Goal: Transaction & Acquisition: Obtain resource

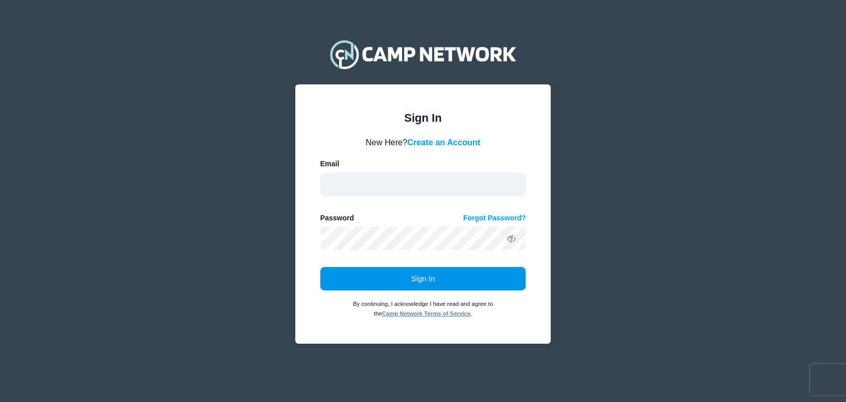
type input "St24s@fsu.edu"
click at [455, 275] on button "Sign In" at bounding box center [423, 279] width 206 height 24
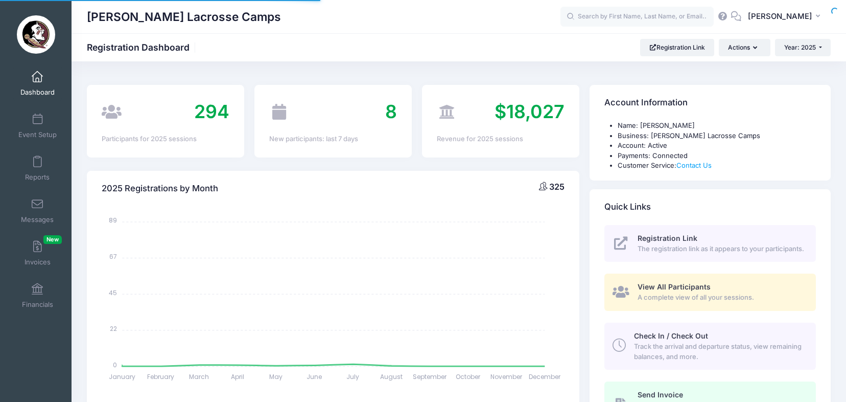
select select
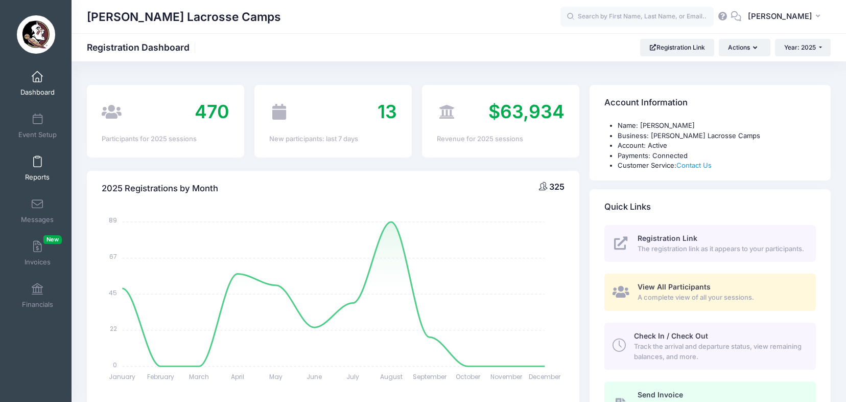
click at [37, 162] on span at bounding box center [37, 161] width 0 height 11
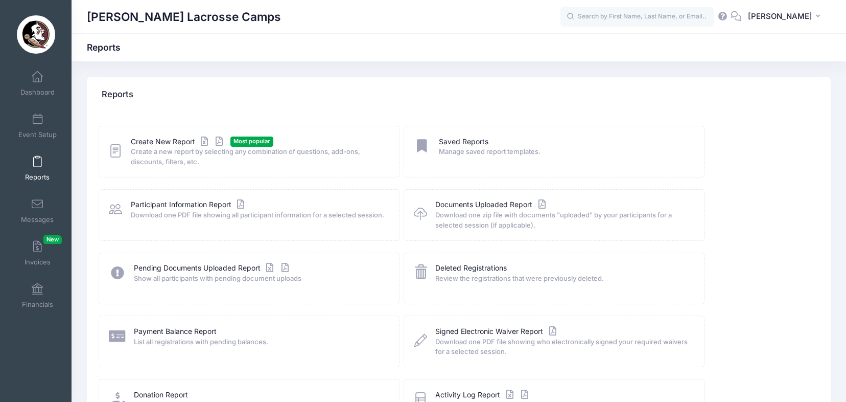
click at [113, 144] on icon at bounding box center [115, 151] width 13 height 16
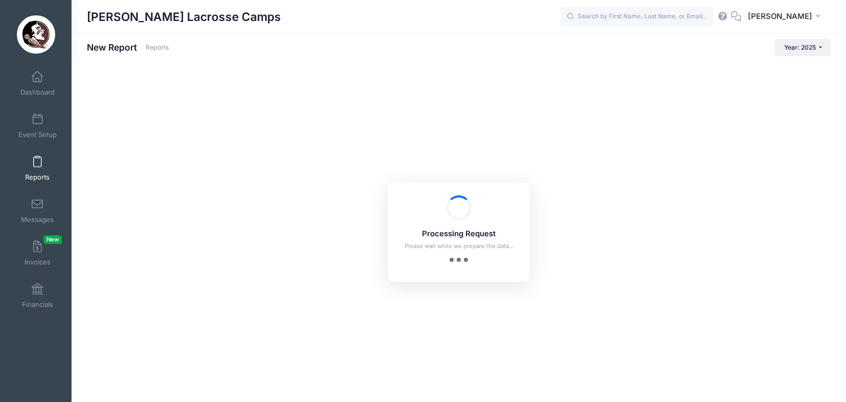
checkbox input "true"
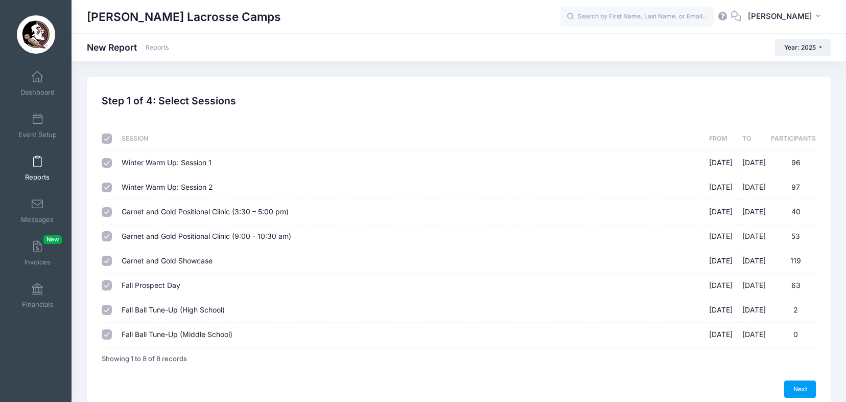
click at [107, 140] on input "checkbox" at bounding box center [107, 138] width 10 height 10
checkbox input "false"
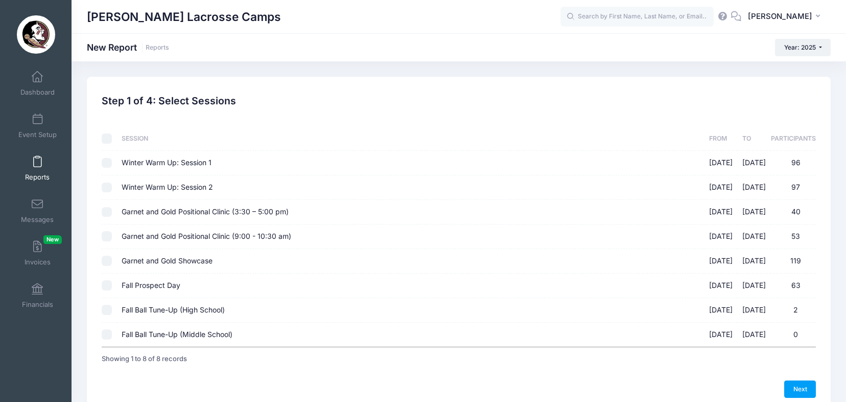
checkbox input "false"
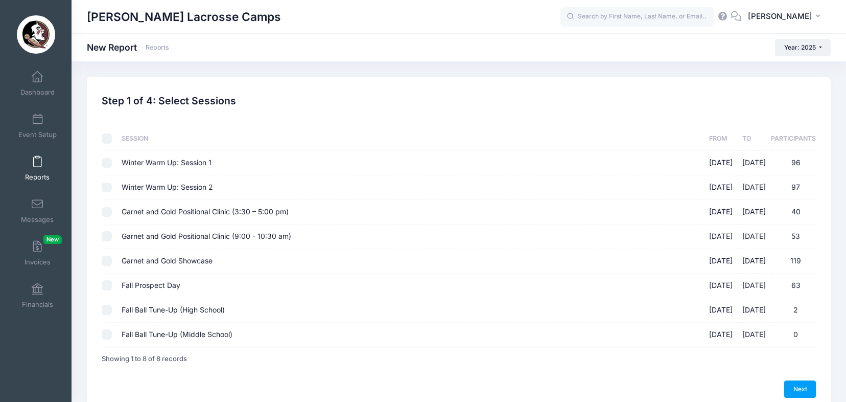
click at [106, 282] on input "Fall Prospect Day 09/14/2025 - 09/14/2025 63" at bounding box center [107, 285] width 10 height 10
checkbox input "true"
click at [808, 386] on link "Next" at bounding box center [800, 388] width 32 height 17
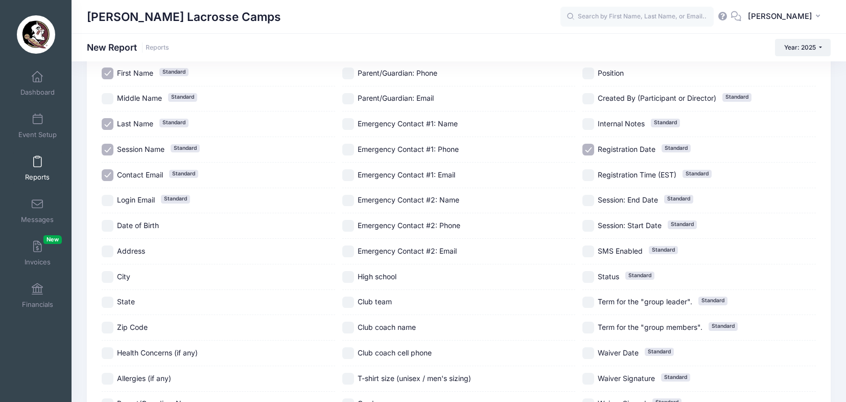
scroll to position [89, 0]
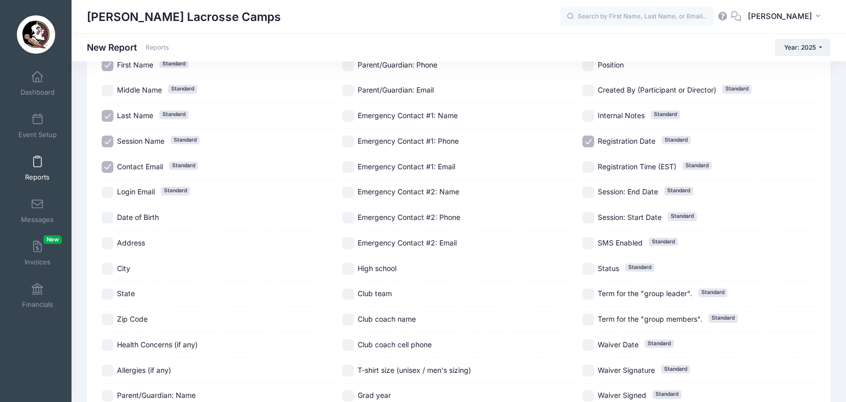
drag, startPoint x: 112, startPoint y: 270, endPoint x: 110, endPoint y: 287, distance: 17.5
click at [112, 270] on input "City" at bounding box center [108, 269] width 12 height 12
checkbox input "true"
click at [109, 289] on input "State" at bounding box center [108, 294] width 12 height 12
checkbox input "true"
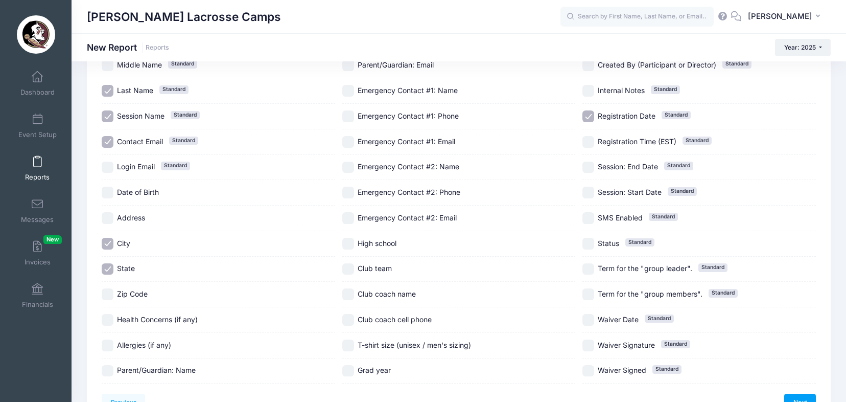
scroll to position [156, 0]
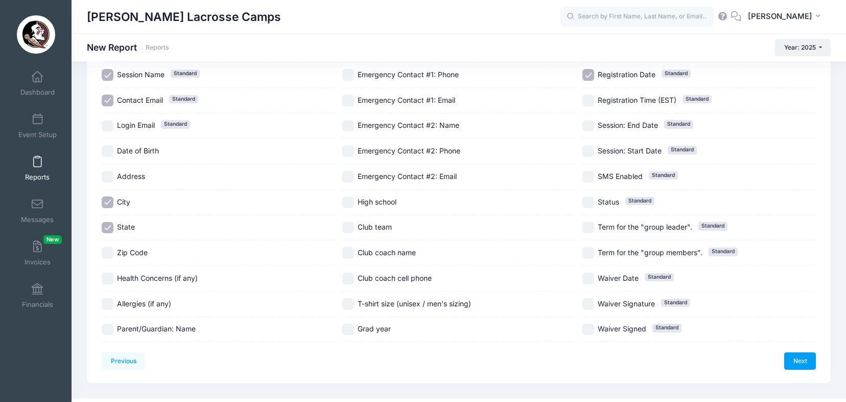
click at [349, 223] on input "Club team" at bounding box center [348, 228] width 12 height 12
checkbox input "true"
click at [348, 303] on input "T-shirt size (unisex / men's sizing)" at bounding box center [348, 304] width 12 height 12
checkbox input "true"
click at [347, 330] on input "Grad year" at bounding box center [348, 329] width 12 height 12
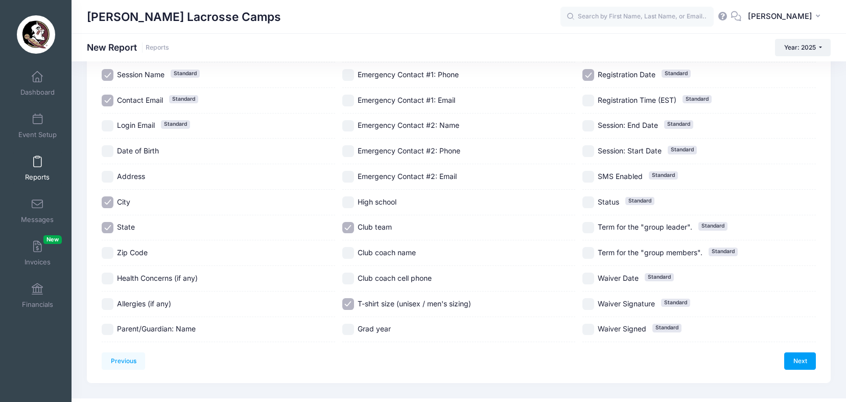
checkbox input "true"
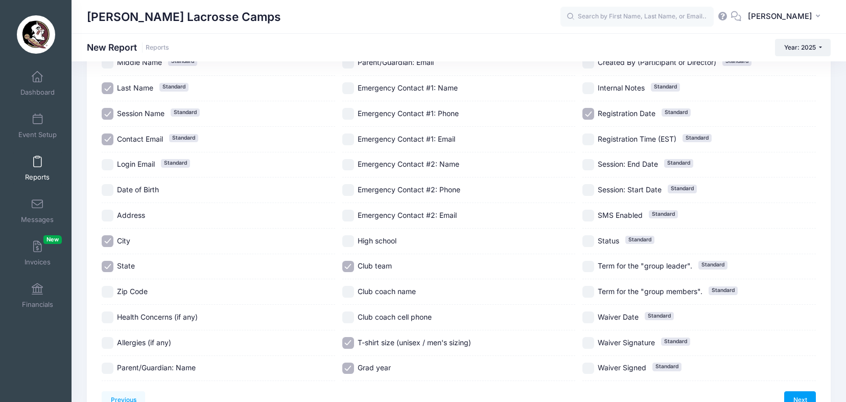
scroll to position [59, 0]
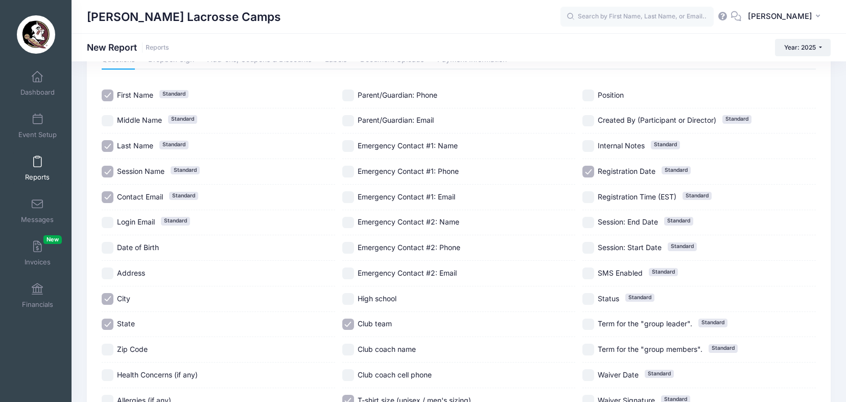
click at [591, 90] on input "Position" at bounding box center [588, 95] width 12 height 12
checkbox input "true"
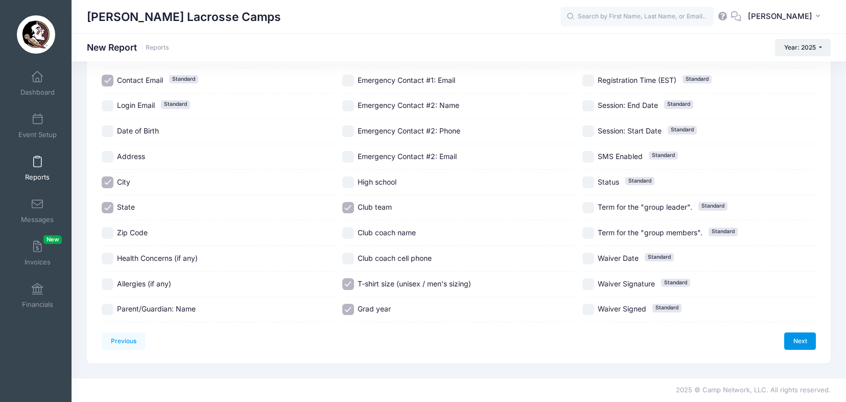
click at [792, 342] on link "Next" at bounding box center [800, 340] width 32 height 17
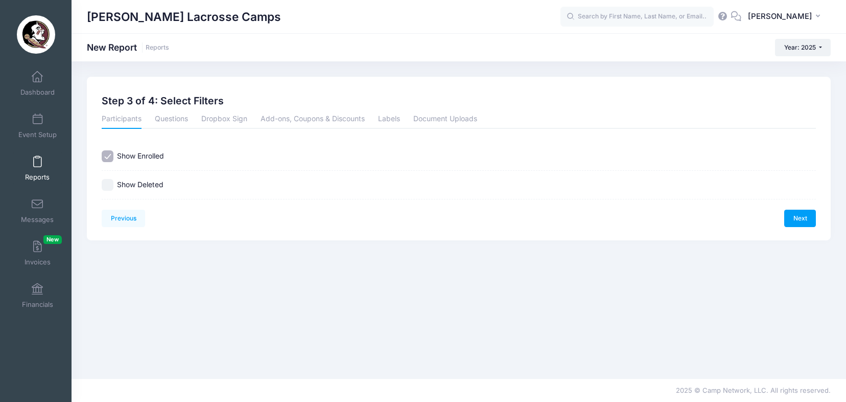
scroll to position [0, 0]
click at [814, 222] on link "Next" at bounding box center [800, 217] width 32 height 17
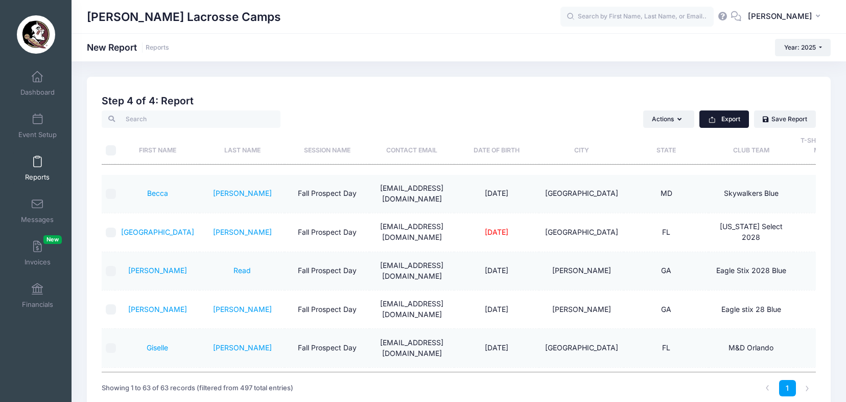
click at [729, 120] on button "Export" at bounding box center [724, 118] width 50 height 17
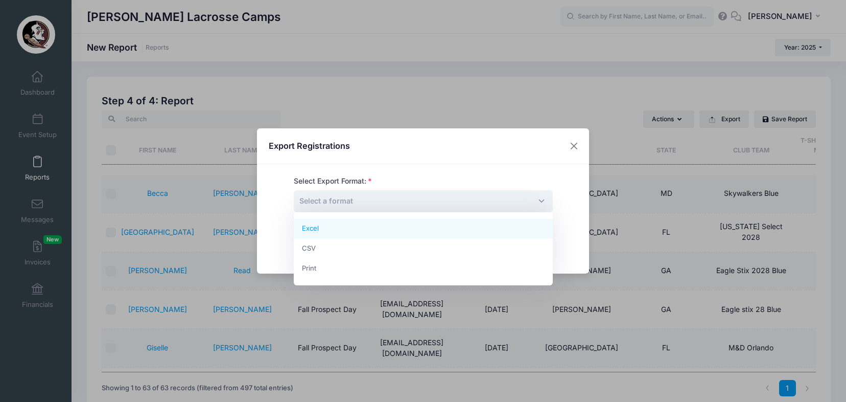
click at [455, 207] on span "Select a format" at bounding box center [423, 201] width 259 height 22
select select "excel"
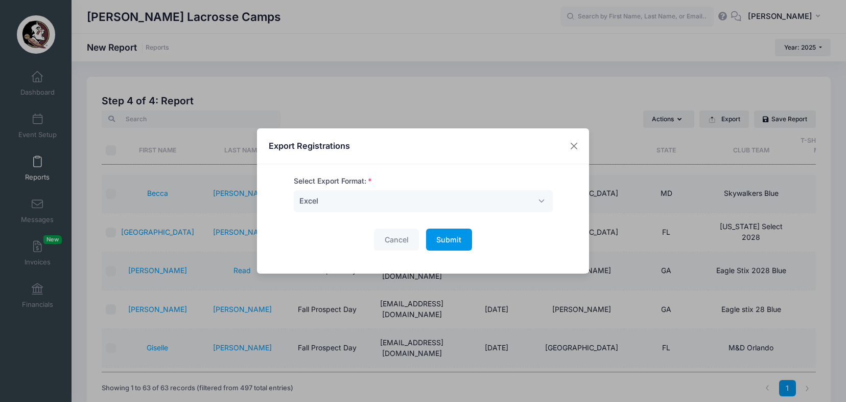
click at [433, 245] on button "Submit Please wait..." at bounding box center [449, 239] width 46 height 22
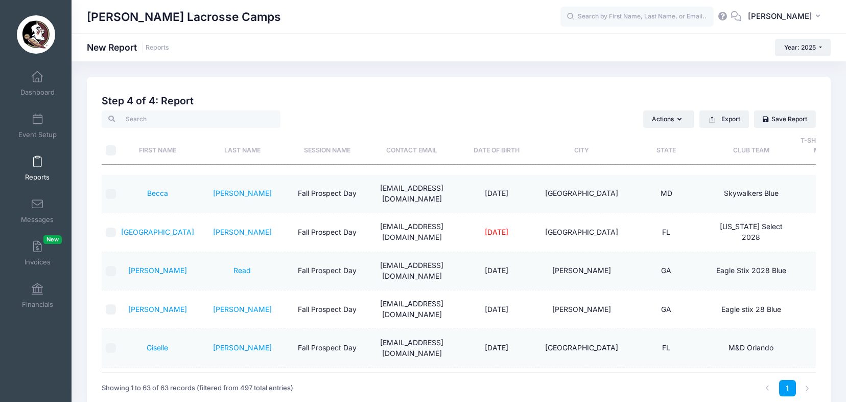
click at [603, 15] on input "text" at bounding box center [636, 17] width 153 height 20
